Goal: Task Accomplishment & Management: Manage account settings

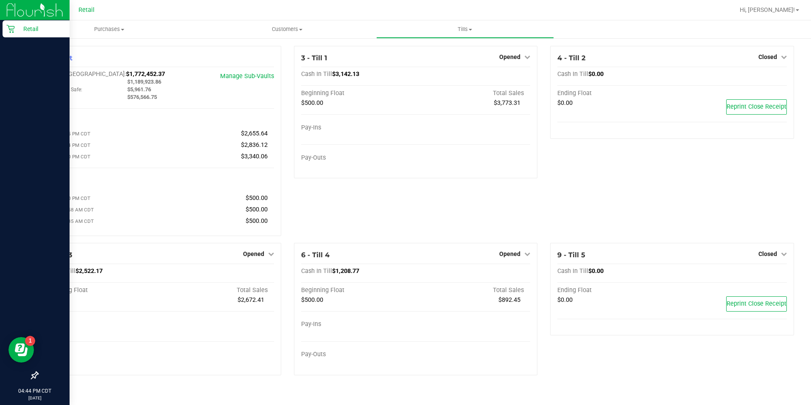
click at [14, 3] on img at bounding box center [34, 10] width 57 height 20
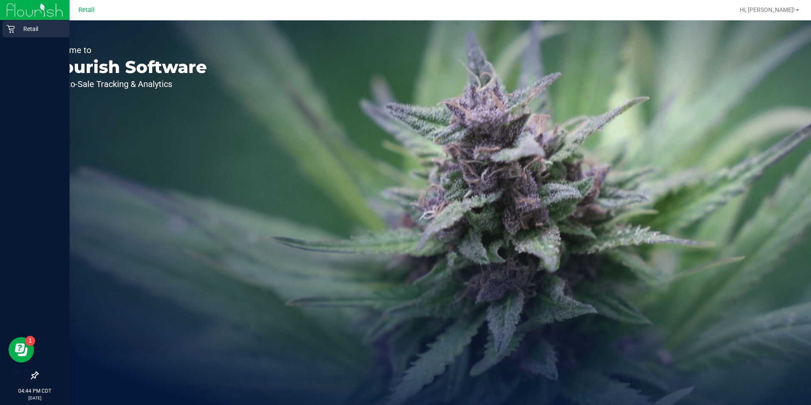
click at [15, 34] on div "Retail" at bounding box center [36, 28] width 67 height 17
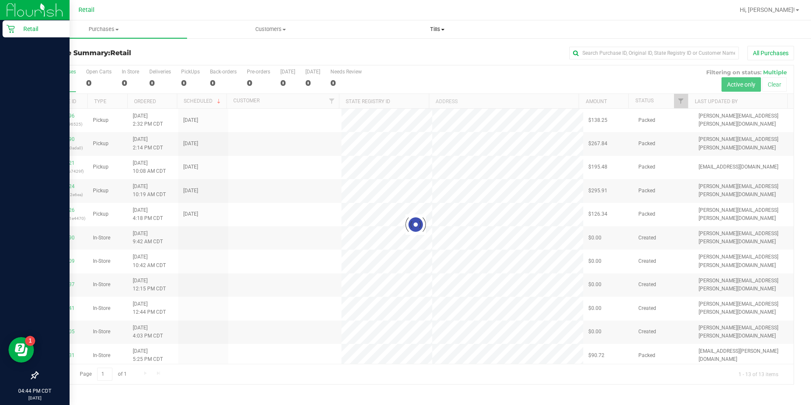
click at [440, 35] on uib-tab-heading "Tills Manage tills" at bounding box center [438, 29] width 166 height 17
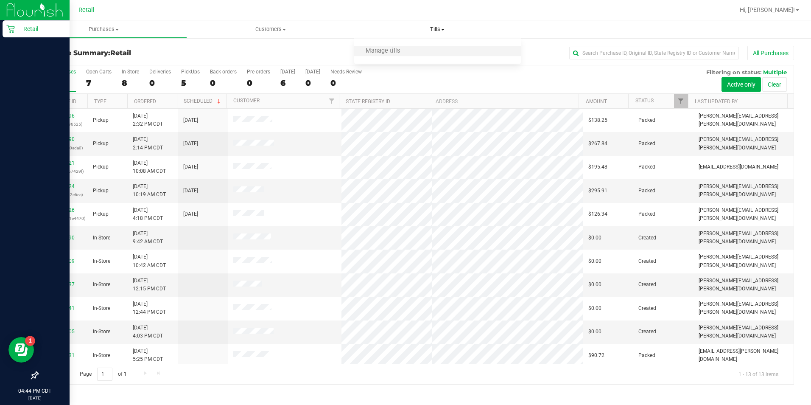
click at [428, 51] on li "Manage tills" at bounding box center [437, 51] width 167 height 10
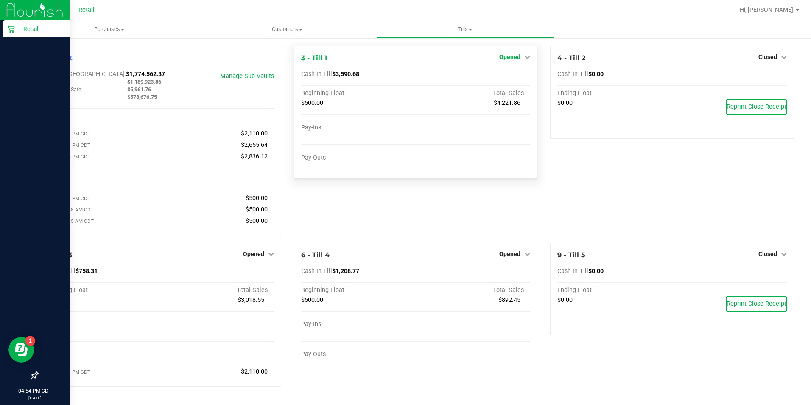
click at [511, 58] on span "Opened" at bounding box center [509, 56] width 21 height 7
click at [506, 77] on link "Close Till" at bounding box center [511, 74] width 23 height 7
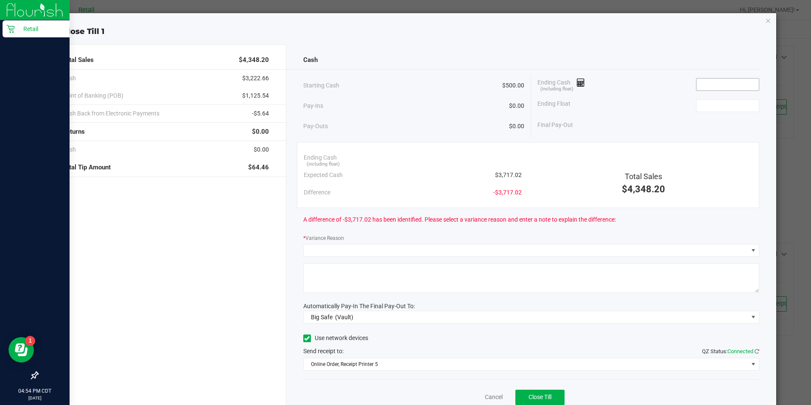
click at [718, 85] on input at bounding box center [728, 85] width 62 height 12
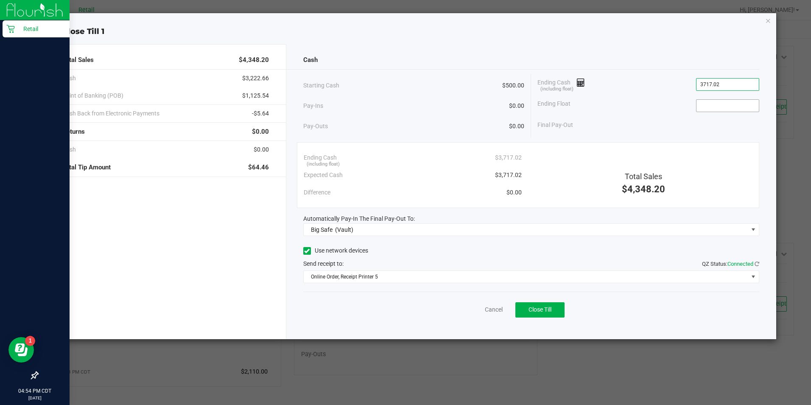
click at [727, 106] on input at bounding box center [728, 106] width 62 height 12
type input "$3,717.02"
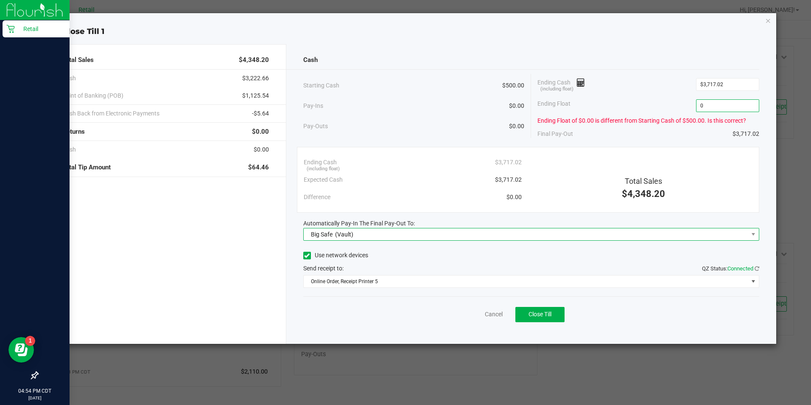
click at [377, 237] on span "Big Safe (Vault)" at bounding box center [526, 234] width 445 height 12
type input "$0.00"
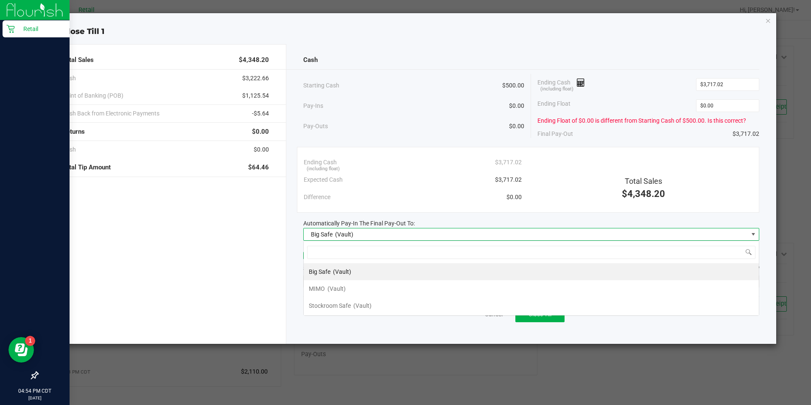
scroll to position [13, 456]
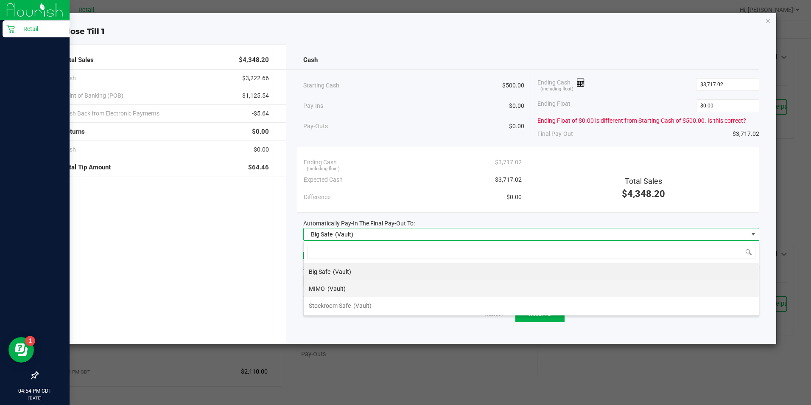
click at [344, 289] on span "(Vault)" at bounding box center [337, 288] width 18 height 7
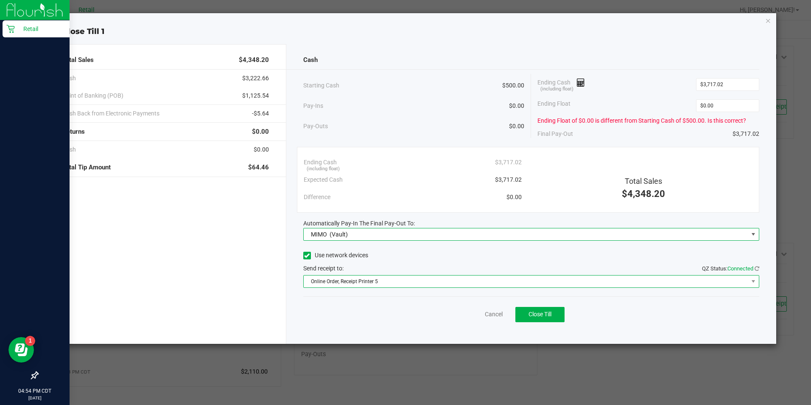
click at [361, 281] on span "Online Order, Receipt Printer 5" at bounding box center [526, 281] width 445 height 12
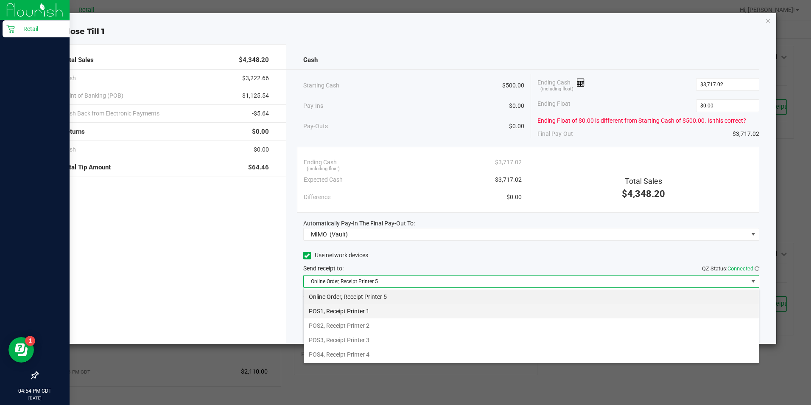
click at [370, 313] on li "POS1, Receipt Printer 1" at bounding box center [531, 311] width 455 height 14
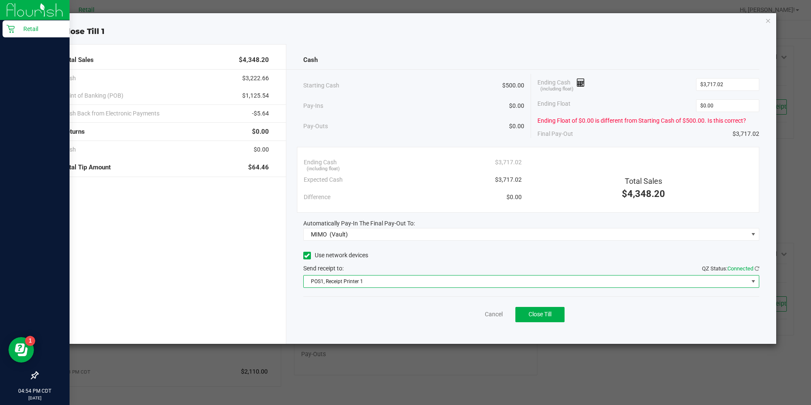
click at [557, 332] on div "Cash Starting Cash $500.00 Pay-Ins $0.00 Pay-Outs $0.00 Ending Cash (including …" at bounding box center [531, 194] width 490 height 300
click at [548, 331] on div "Cash Starting Cash $500.00 Pay-Ins $0.00 Pay-Outs $0.00 Ending Cash (including …" at bounding box center [531, 194] width 490 height 300
click at [531, 309] on button "Close Till" at bounding box center [540, 314] width 49 height 15
click at [484, 295] on div "Cash Starting Cash $500.00 Pay-Ins $0.00 Pay-Outs $0.00 Ending Cash (including …" at bounding box center [531, 194] width 490 height 300
click at [480, 316] on link "Dismiss" at bounding box center [475, 314] width 20 height 9
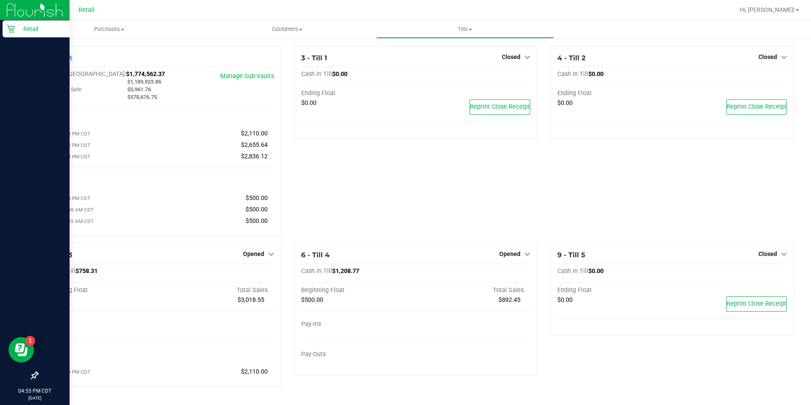
click at [785, 10] on span "Hi, [PERSON_NAME]!" at bounding box center [767, 9] width 55 height 7
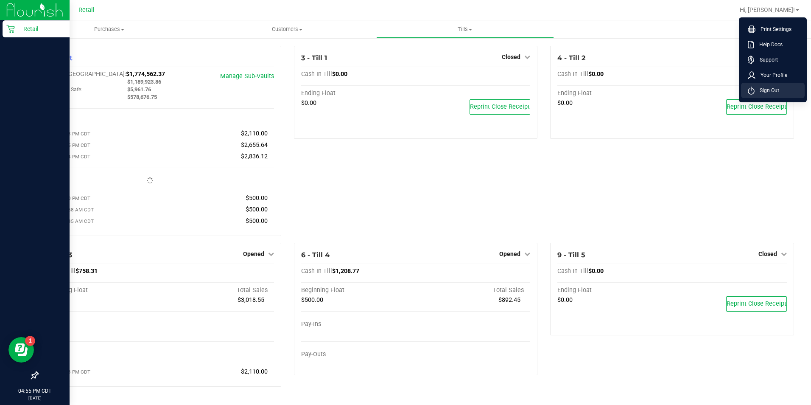
click at [767, 91] on span "Sign Out" at bounding box center [767, 90] width 25 height 8
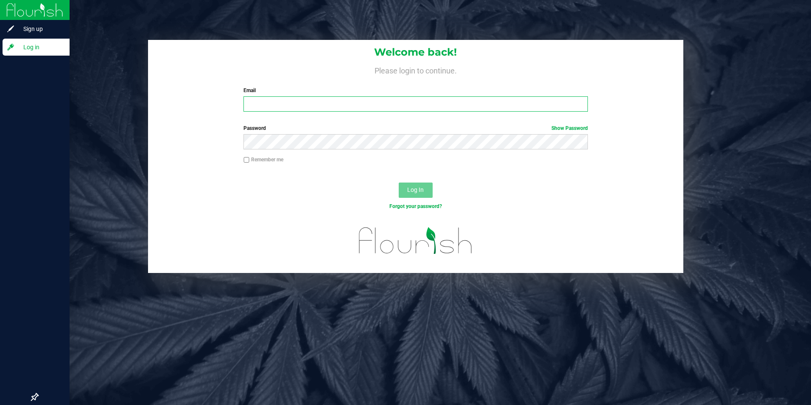
click at [355, 106] on input "Email" at bounding box center [416, 103] width 345 height 15
type input "[PERSON_NAME][EMAIL_ADDRESS][PERSON_NAME][DOMAIN_NAME]"
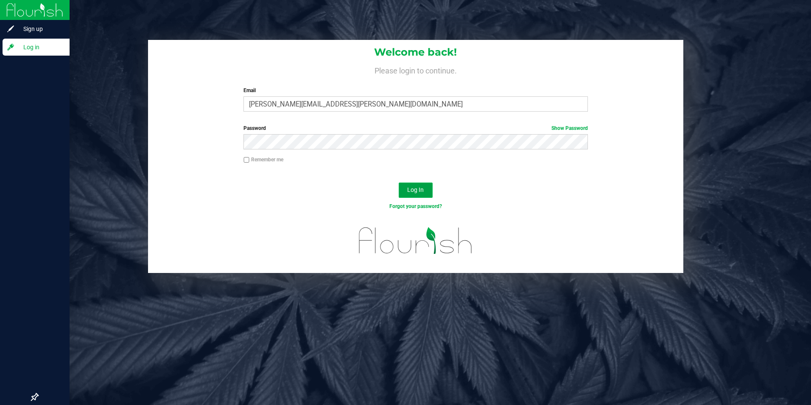
click at [418, 191] on span "Log In" at bounding box center [415, 189] width 17 height 7
